Goal: Transaction & Acquisition: Download file/media

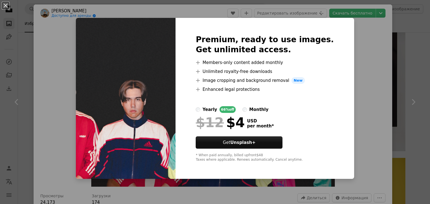
scroll to position [140, 0]
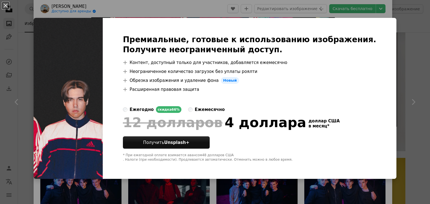
click at [16, 25] on div "An X shape Премиальные, готовые к использованию изображения. Получите неогранич…" at bounding box center [215, 102] width 430 height 204
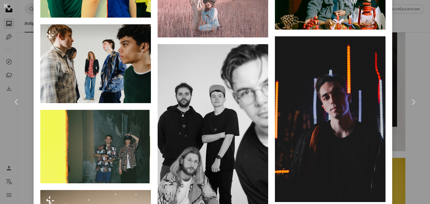
scroll to position [672, 0]
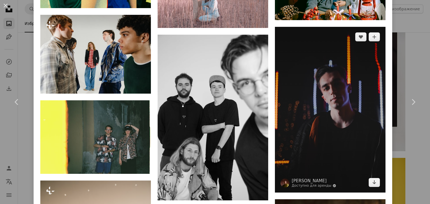
click at [328, 105] on img at bounding box center [330, 110] width 111 height 166
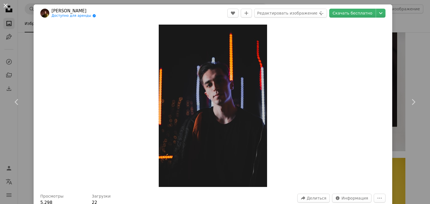
click at [4, 5] on button "An X shape" at bounding box center [5, 5] width 7 height 7
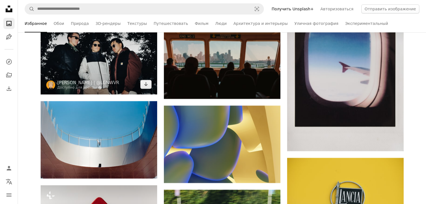
click at [48, 54] on img at bounding box center [99, 56] width 116 height 78
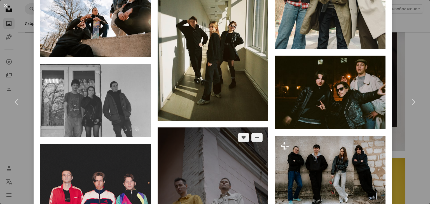
scroll to position [672, 0]
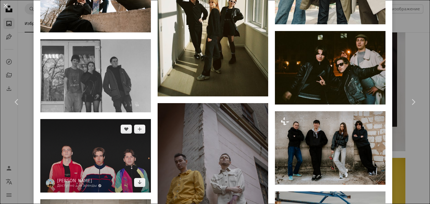
click at [65, 134] on img at bounding box center [95, 156] width 111 height 74
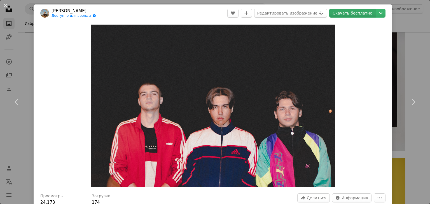
click at [343, 12] on font "Скачать бесплатно" at bounding box center [353, 13] width 40 height 4
